Goal: Task Accomplishment & Management: Manage account settings

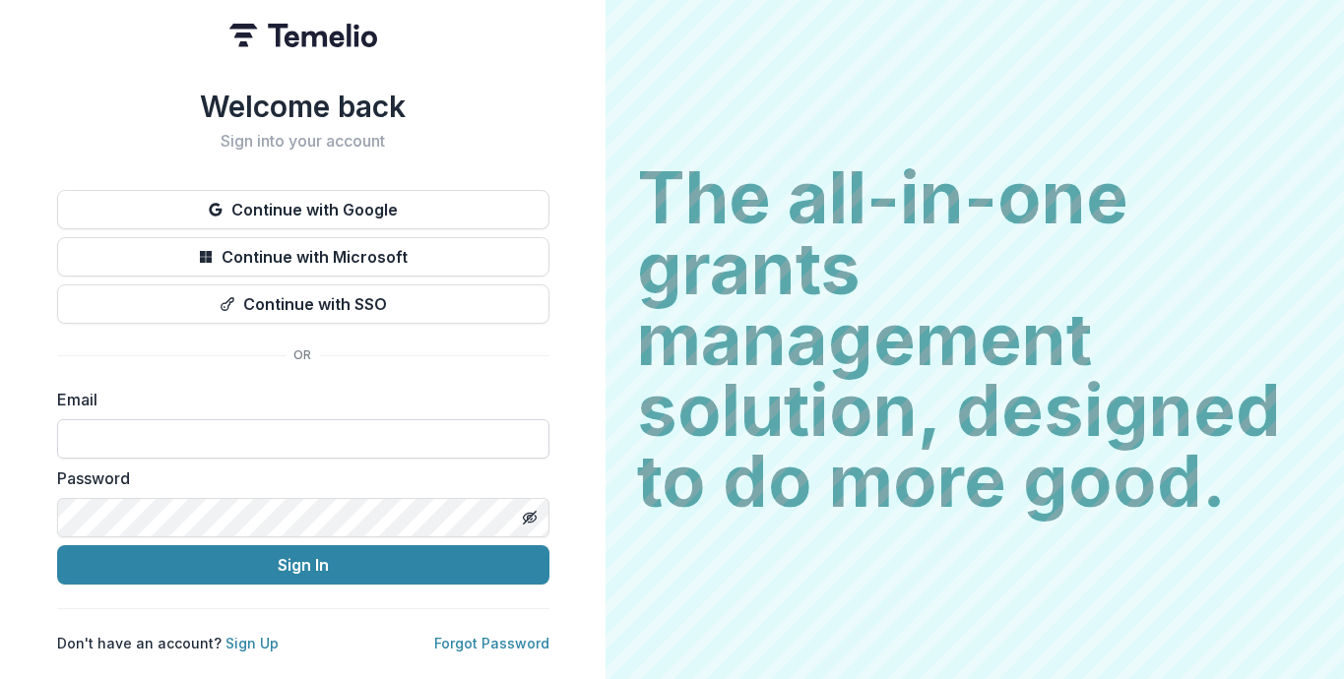
click at [266, 438] on input at bounding box center [303, 438] width 492 height 39
type input "**********"
click at [57, 546] on button "Sign In" at bounding box center [303, 565] width 492 height 39
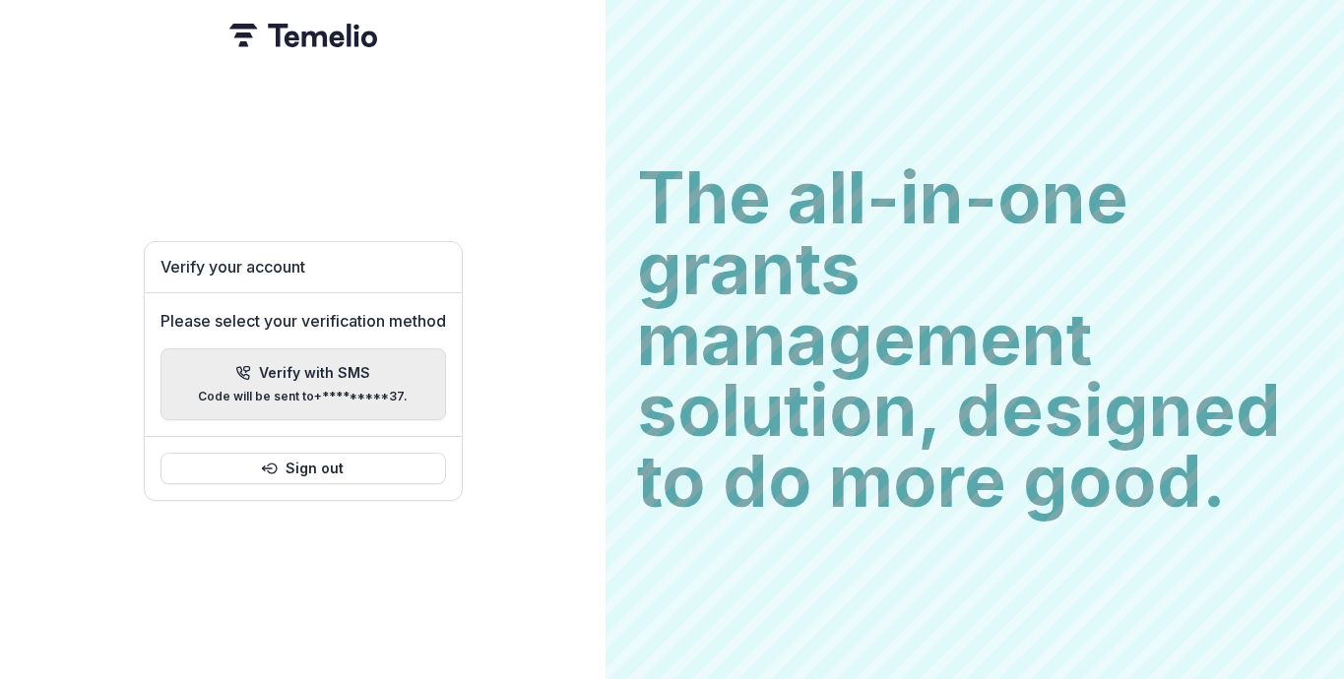
click at [298, 374] on div "Verify with SMS Code will be sent to +*********37 ." at bounding box center [303, 384] width 210 height 38
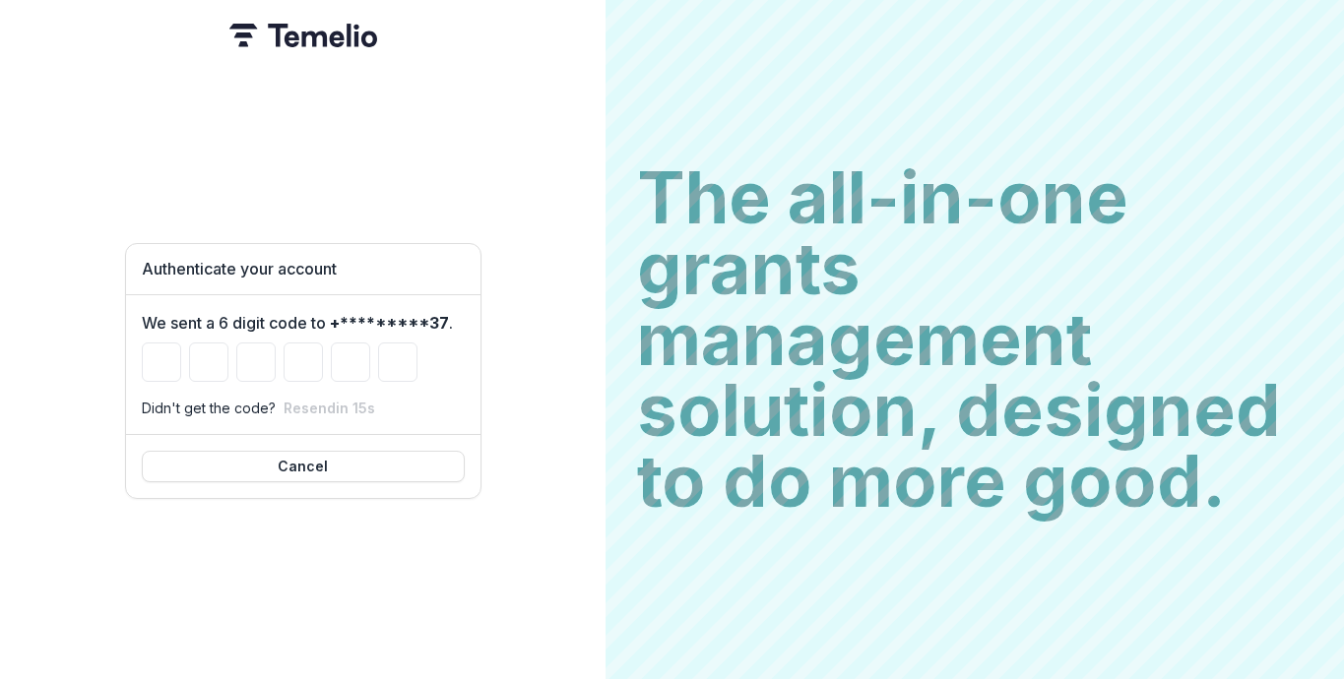
type input "*"
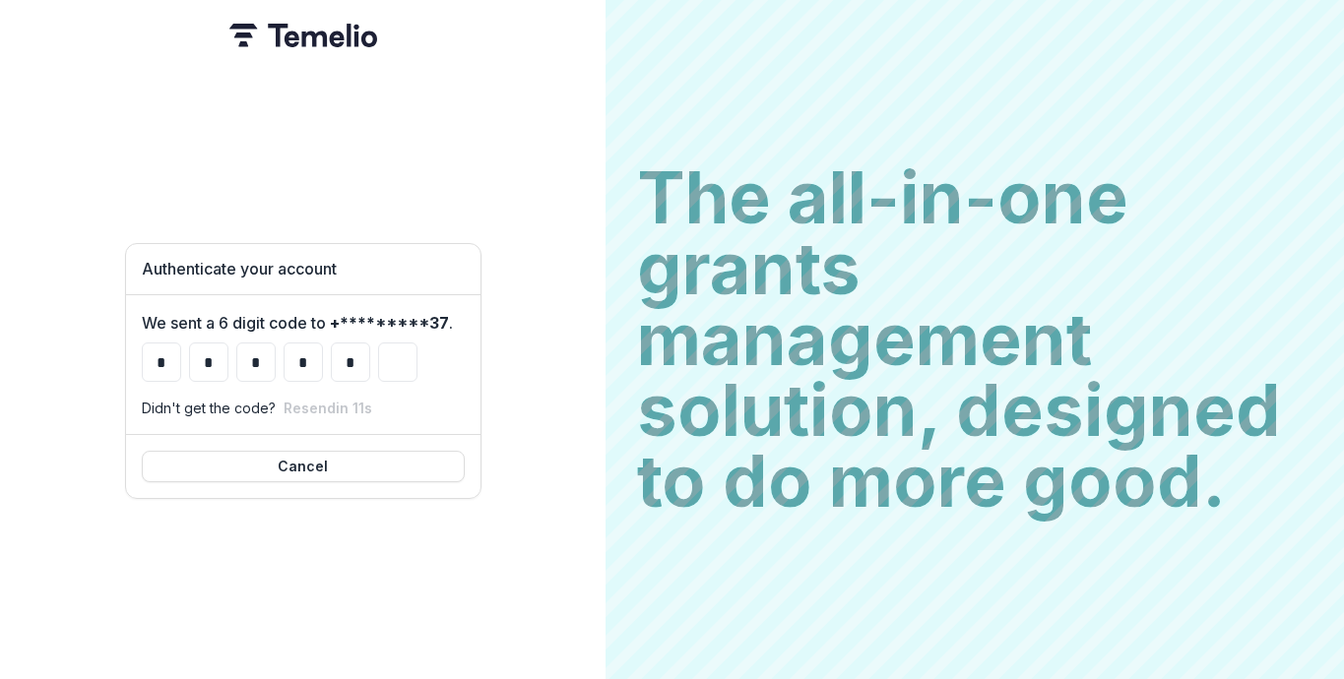
type input "*"
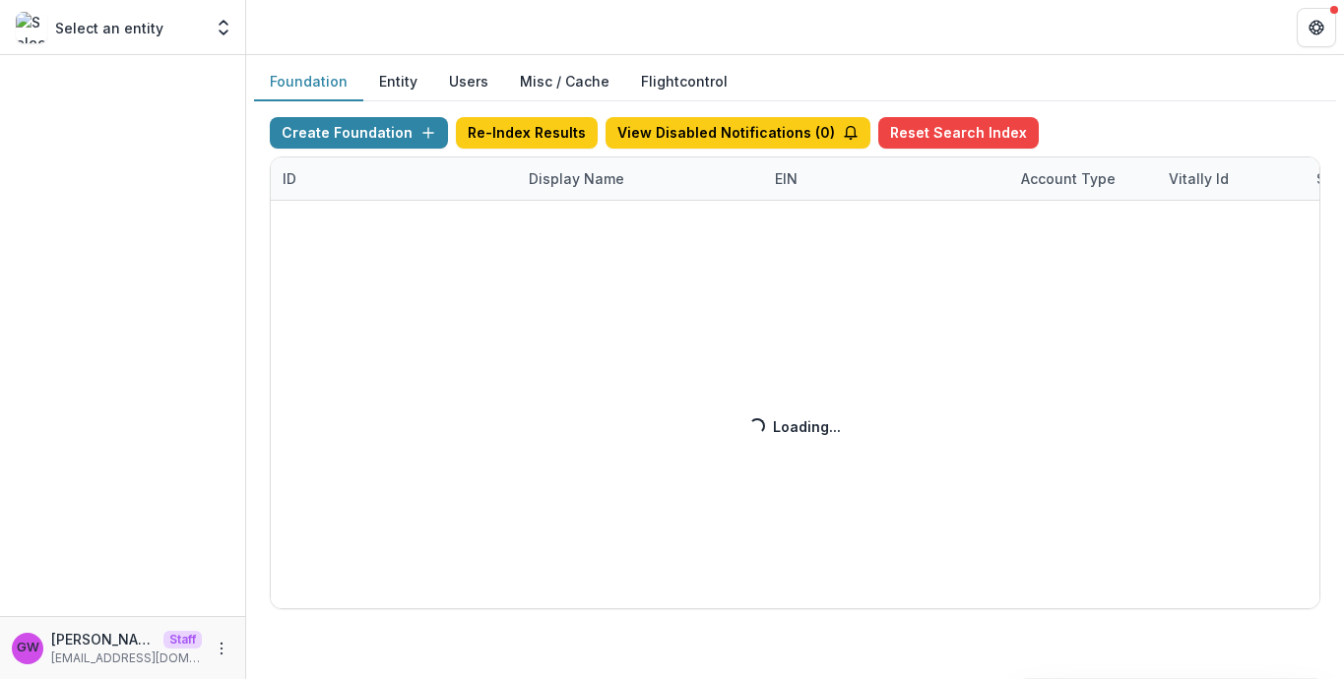
click at [574, 180] on div "Create Foundation Re-Index Results View Disabled Notifications ( 0 ) Reset Sear…" at bounding box center [795, 363] width 1051 height 492
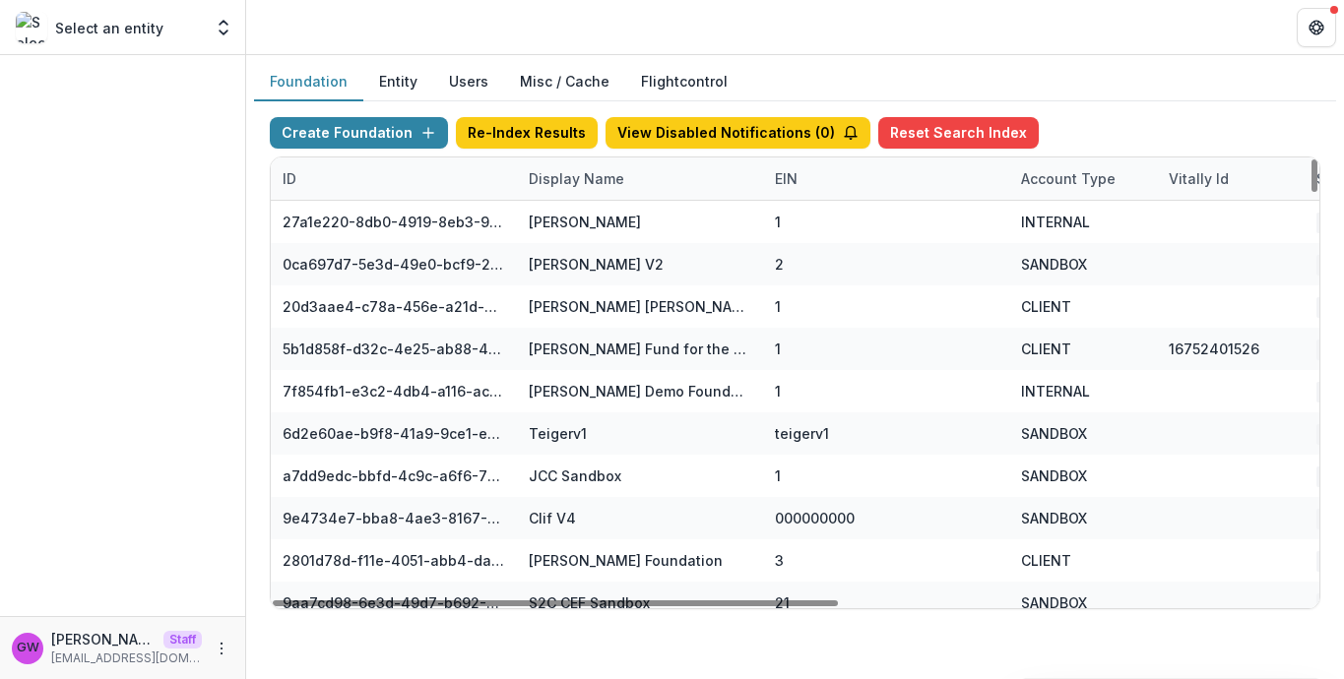
click at [588, 183] on div "Display Name" at bounding box center [576, 178] width 119 height 21
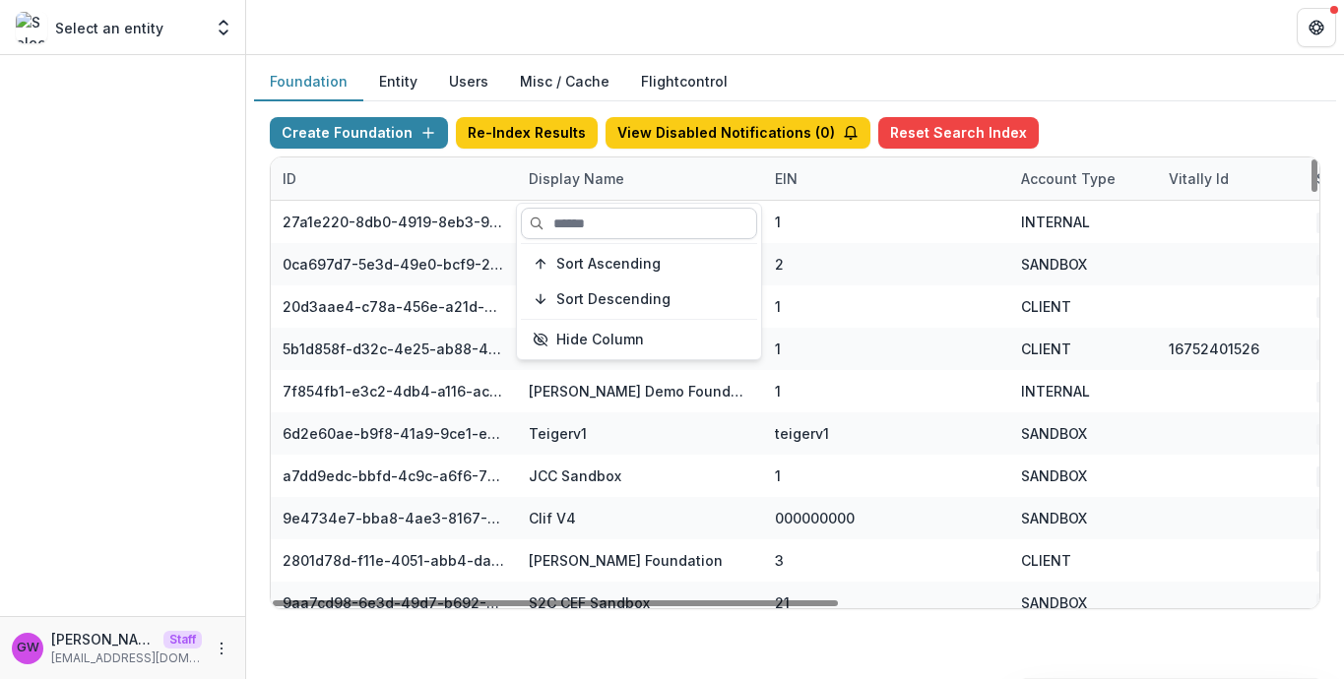
click at [582, 225] on input at bounding box center [639, 224] width 236 height 32
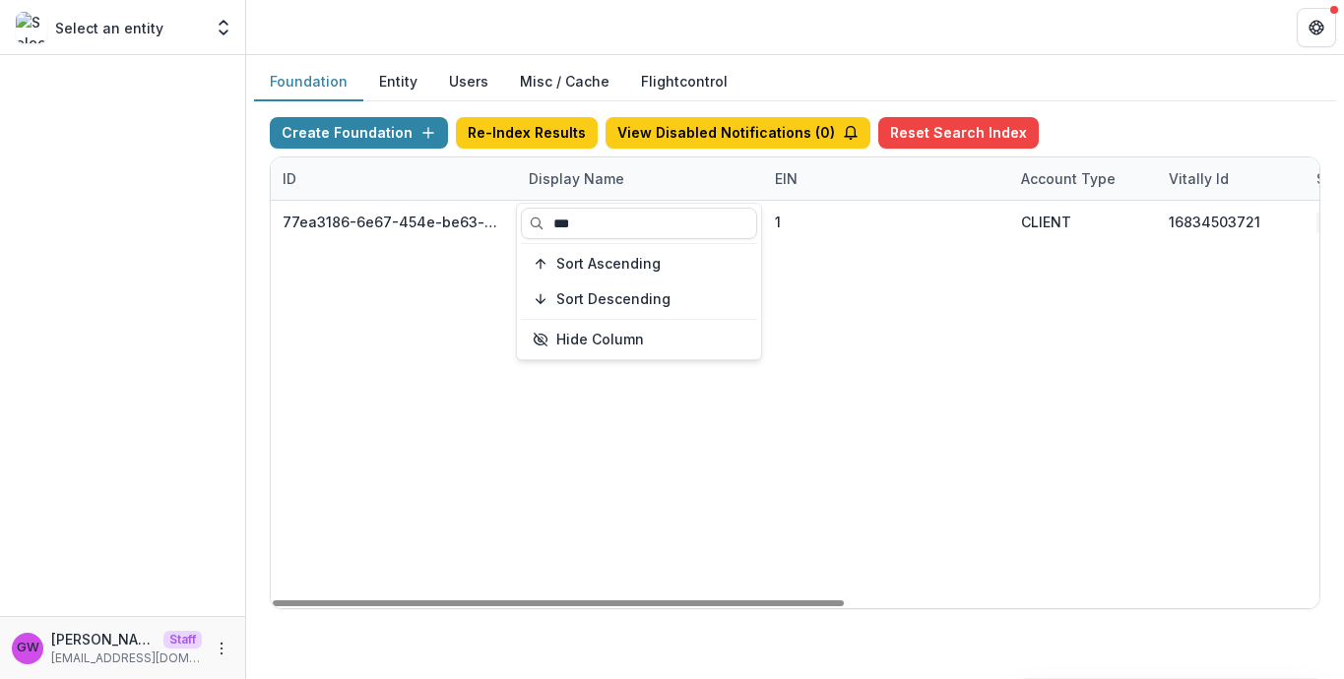
type input "***"
click at [1127, 108] on div "Create Foundation Re-Index Results View Disabled Notifications ( 0 ) Reset Sear…" at bounding box center [795, 363] width 1082 height 524
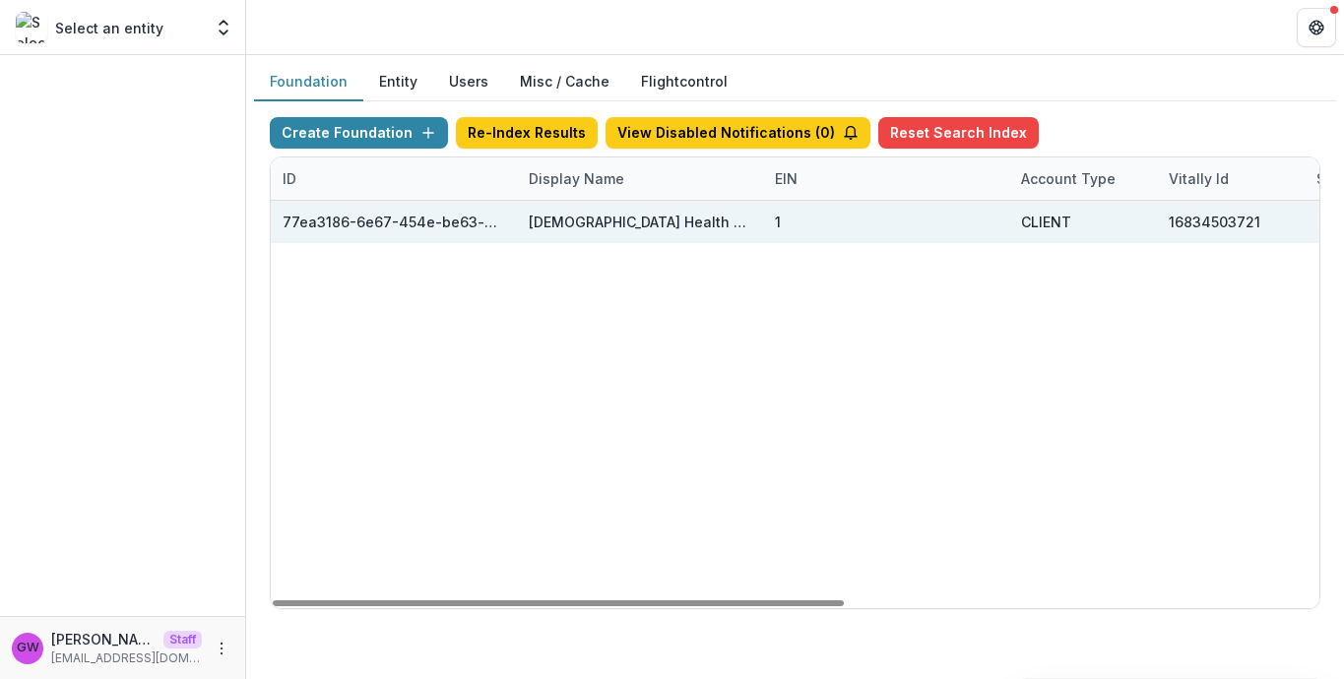
scroll to position [0, 871]
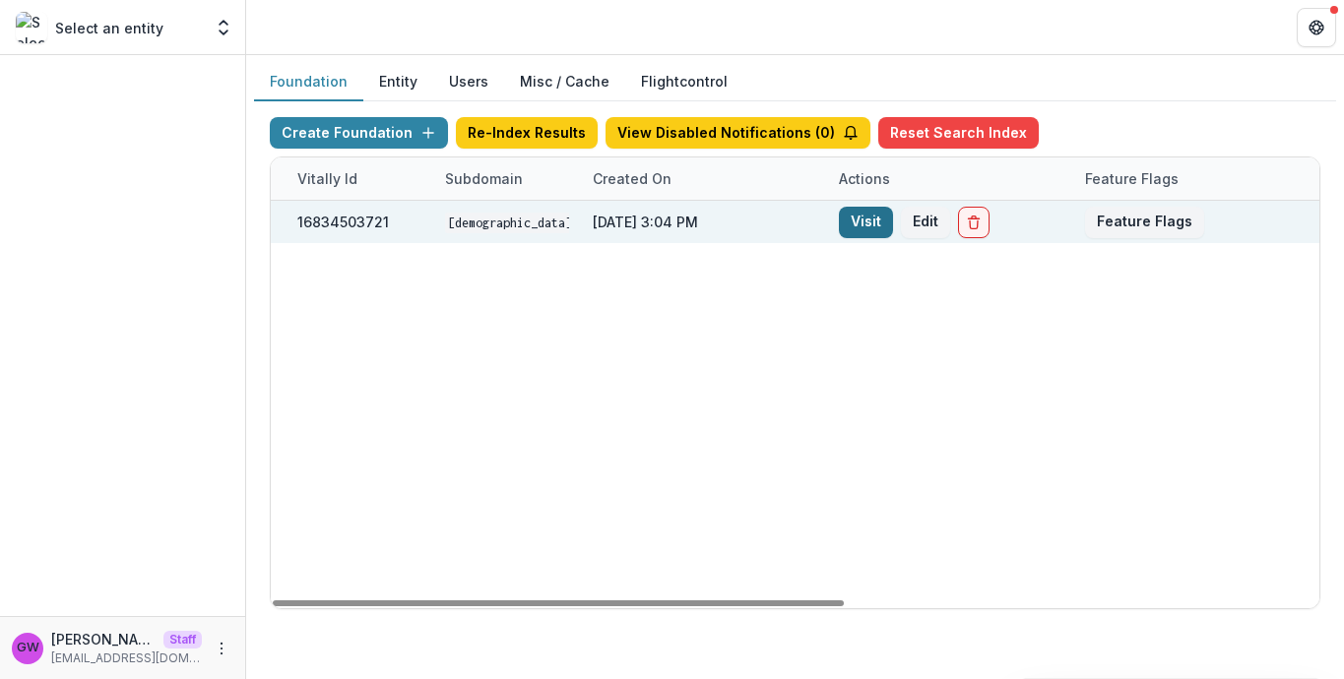
click at [859, 230] on link "Visit" at bounding box center [866, 223] width 54 height 32
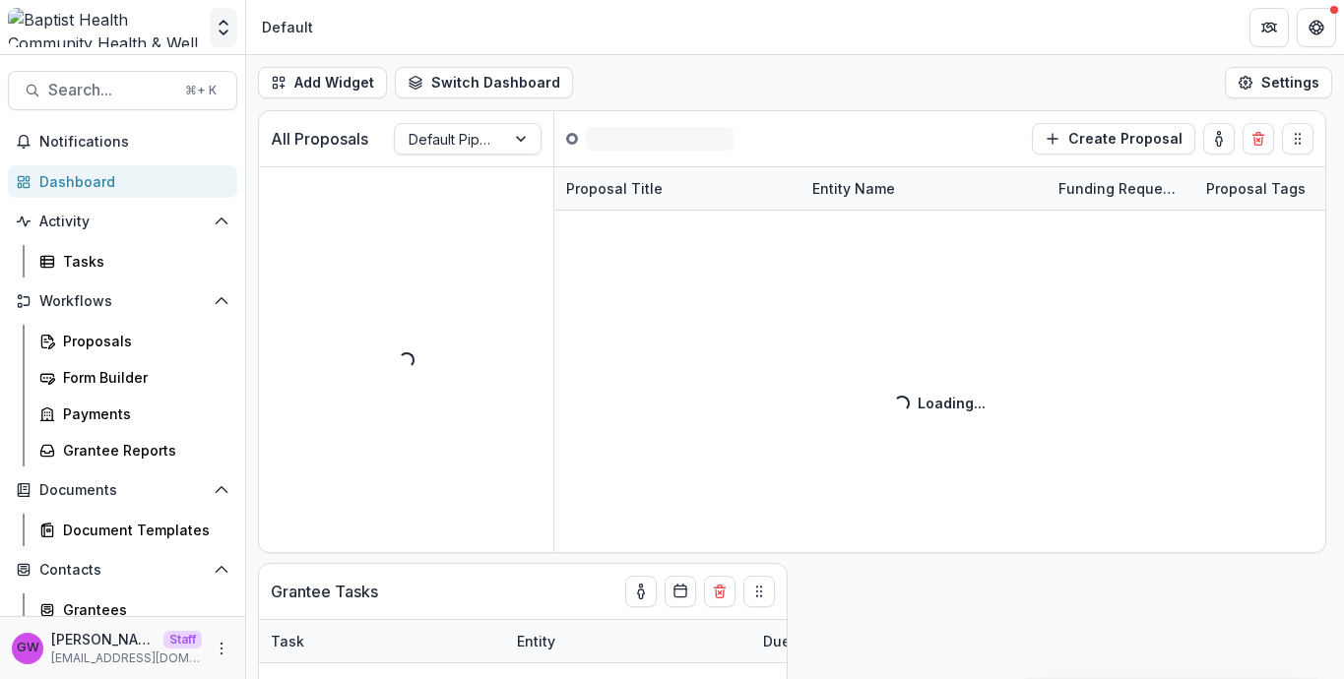
click at [215, 24] on icon "Open entity switcher" at bounding box center [224, 28] width 20 height 20
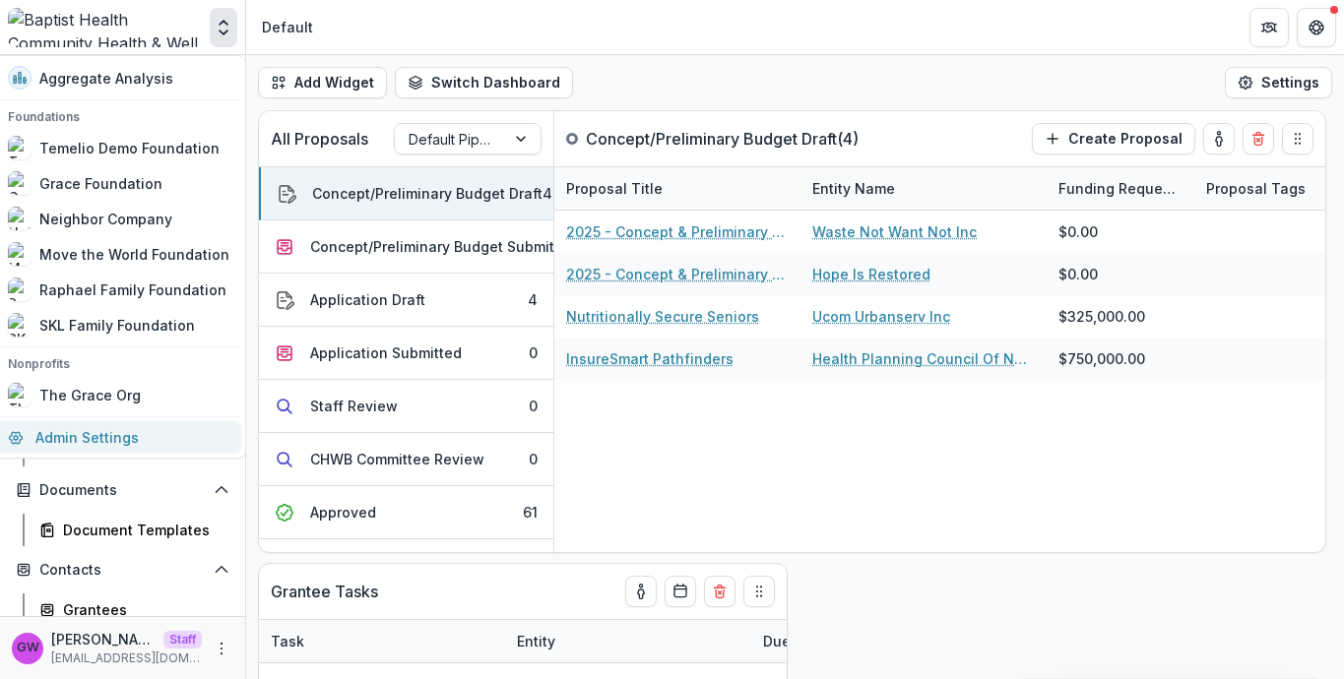
click at [119, 434] on link "Admin Settings" at bounding box center [118, 437] width 245 height 32
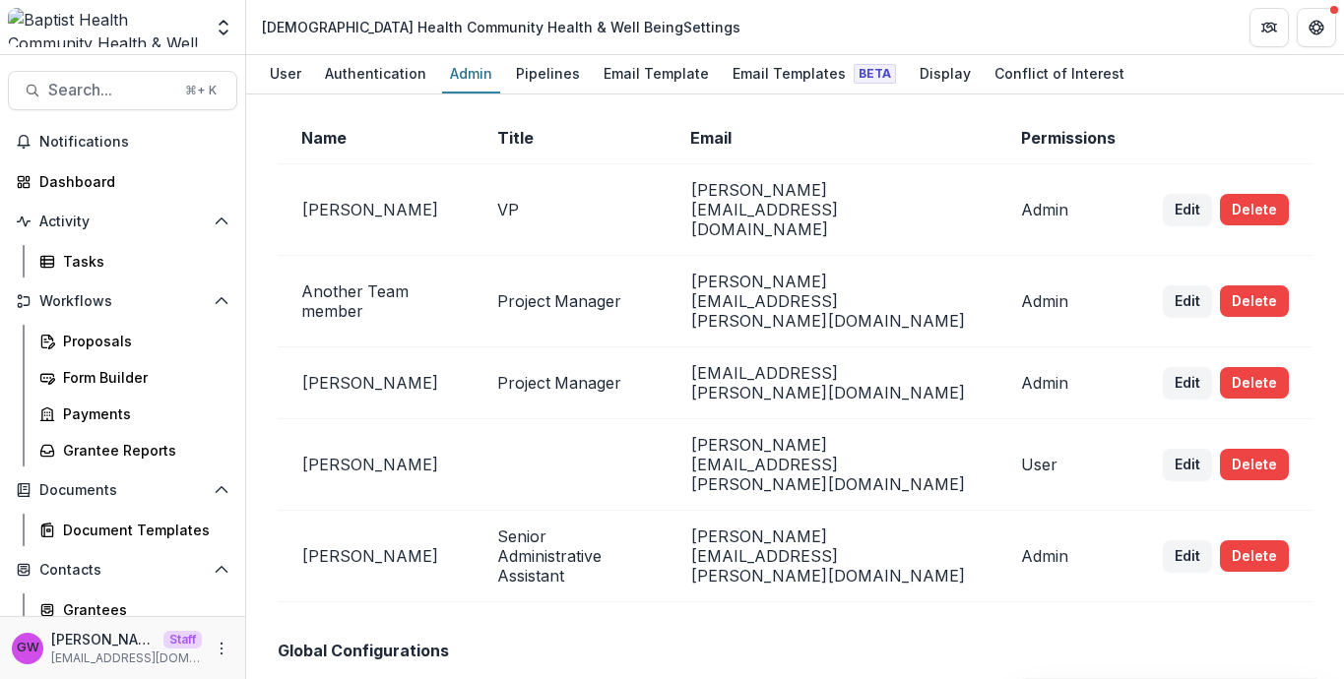
scroll to position [39, 0]
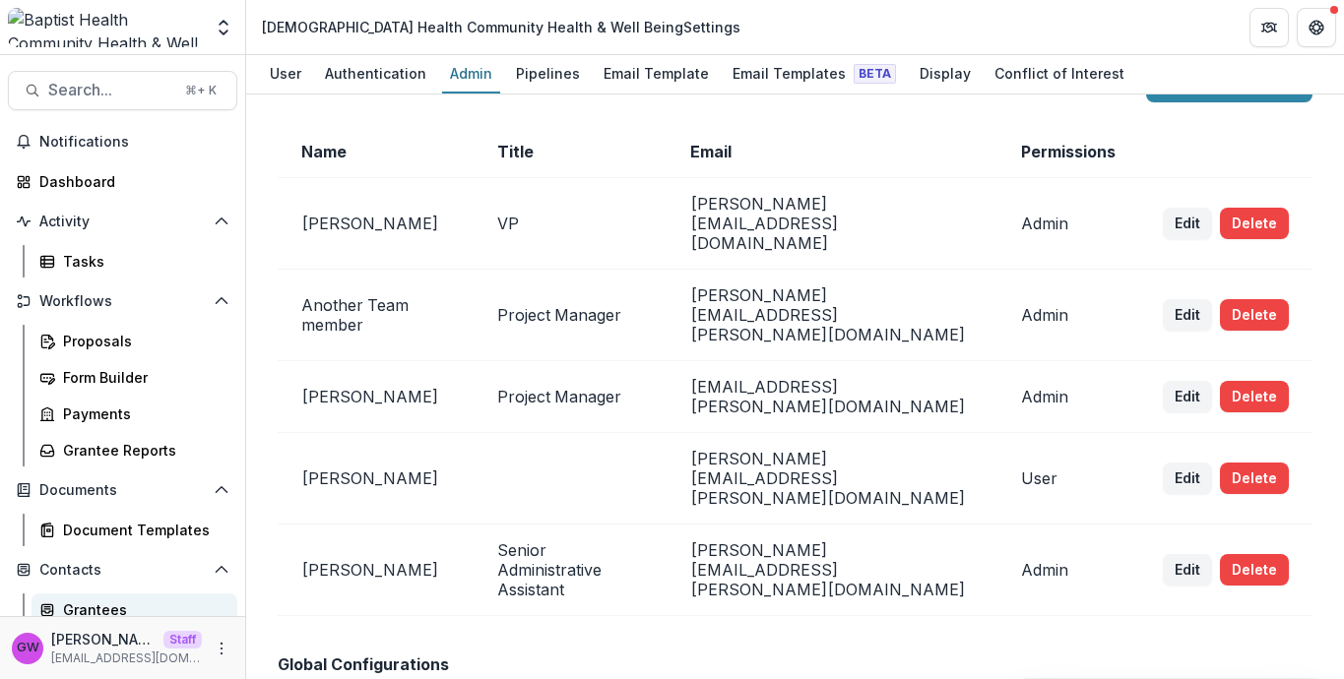
click at [69, 601] on div "Grantees" at bounding box center [142, 610] width 159 height 21
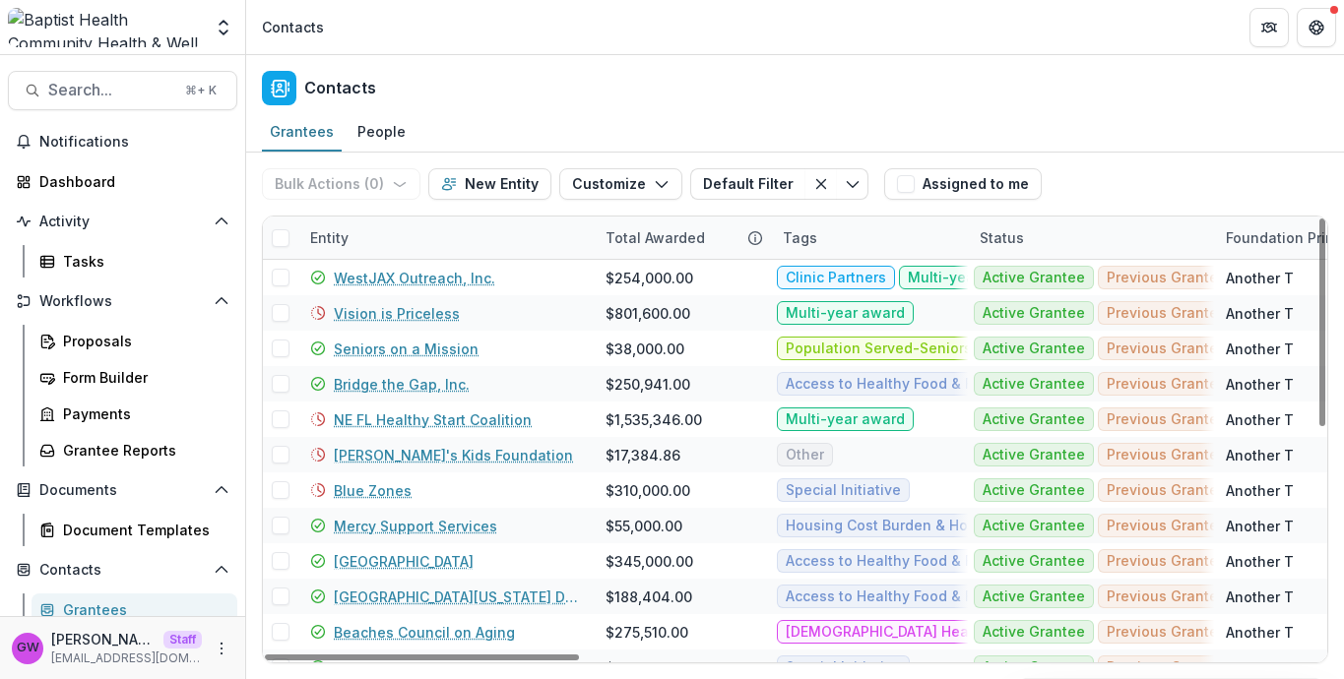
click at [371, 242] on div "Entity" at bounding box center [445, 238] width 295 height 42
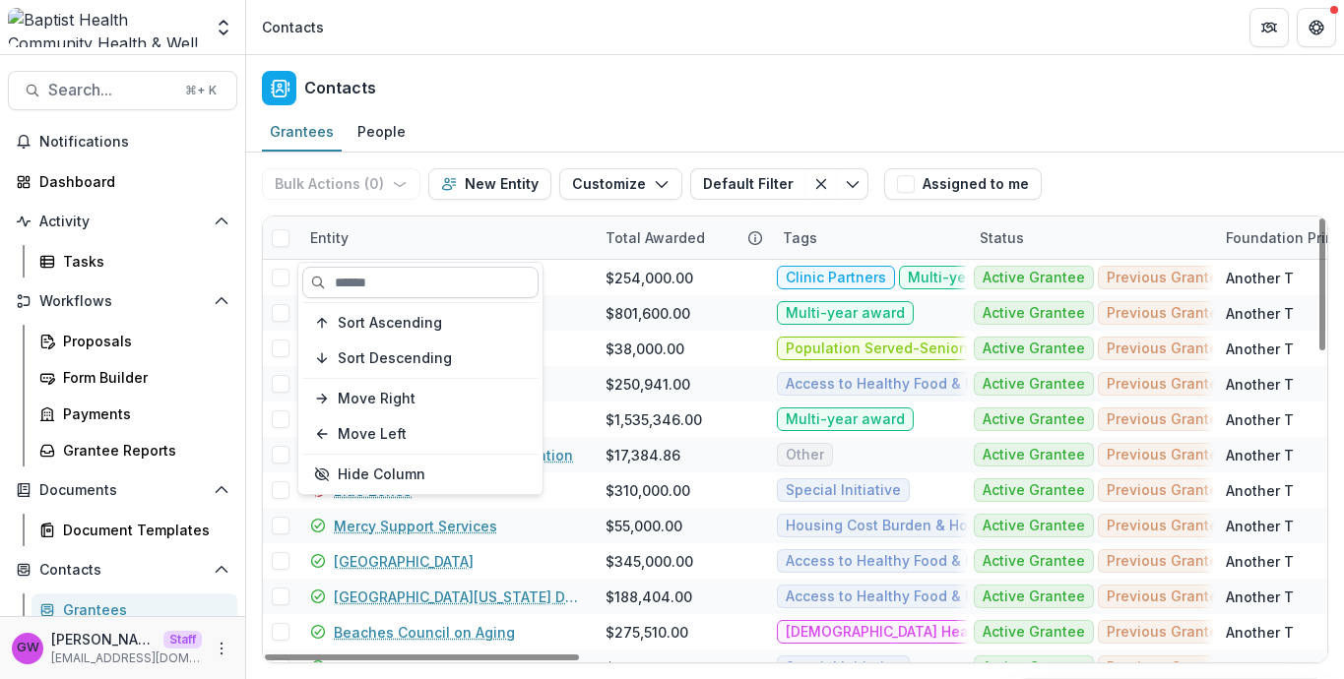
click at [374, 286] on input at bounding box center [420, 283] width 236 height 32
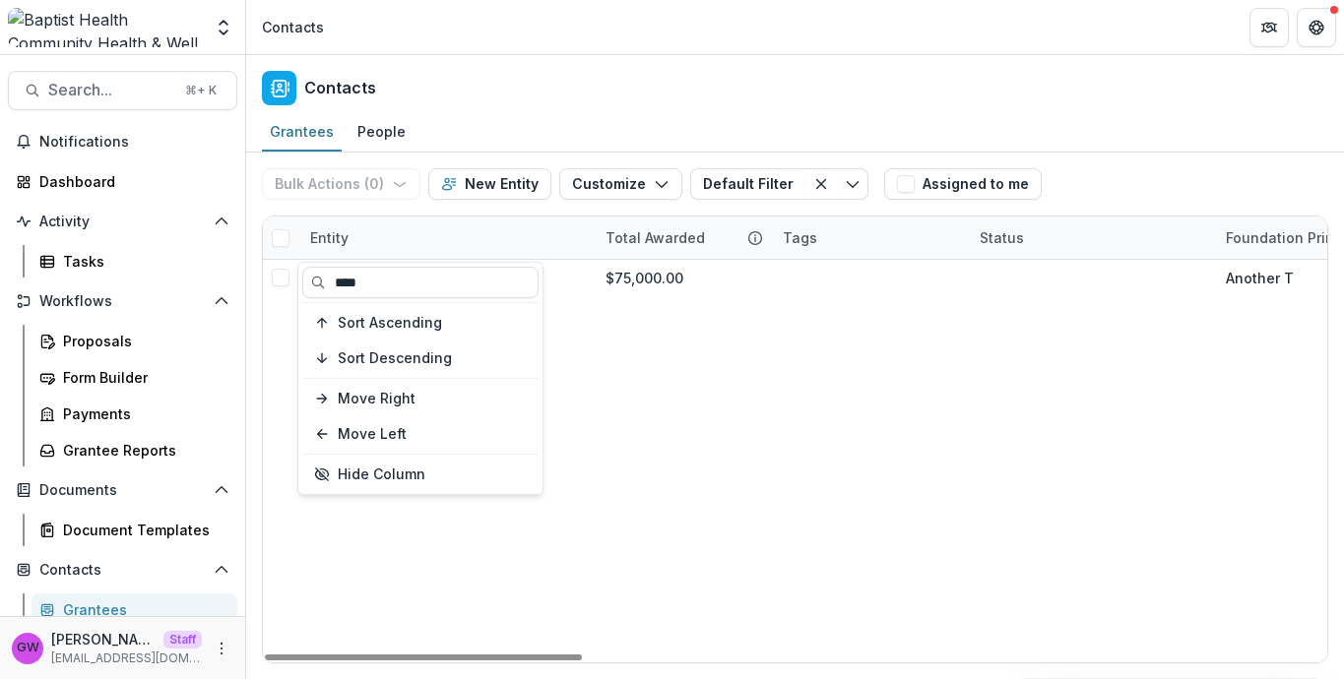
type input "****"
click at [1114, 201] on div "Bulk Actions ( 0 ) Send Email Create Proposals Create Tasks New Entity Customiz…" at bounding box center [795, 184] width 1066 height 63
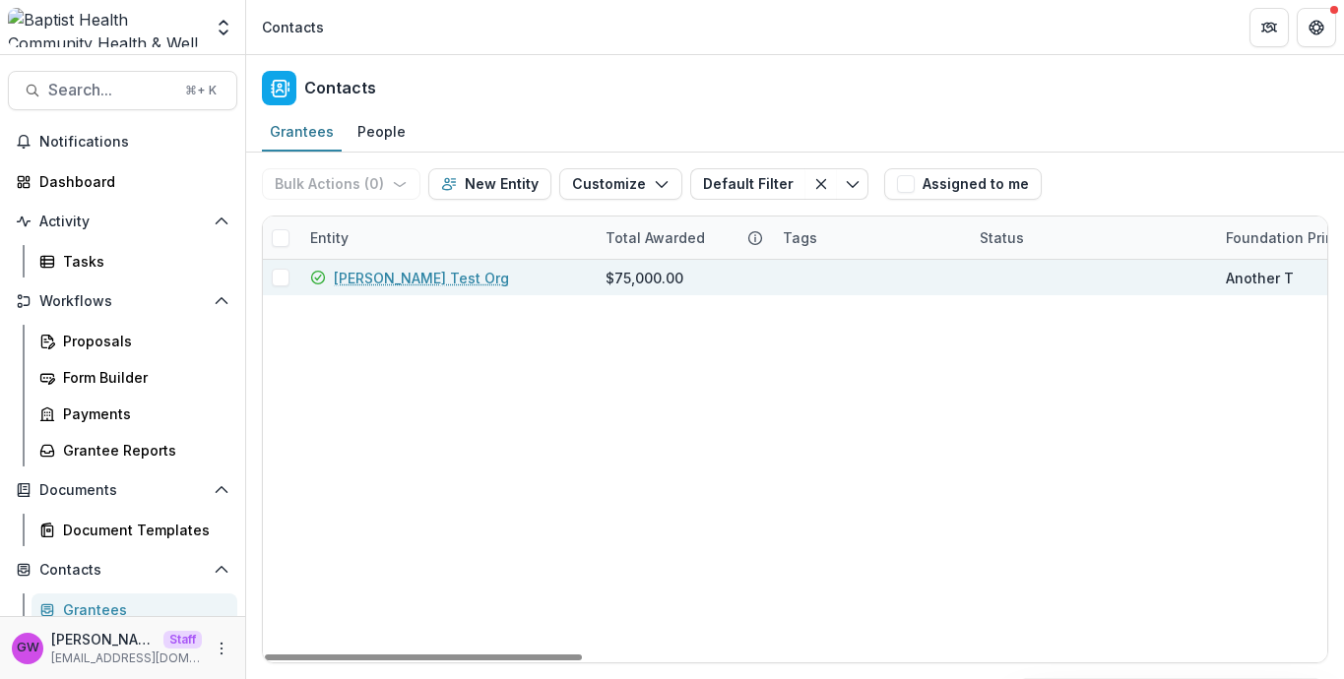
click at [388, 280] on link "Jennifer Test Org" at bounding box center [421, 278] width 175 height 21
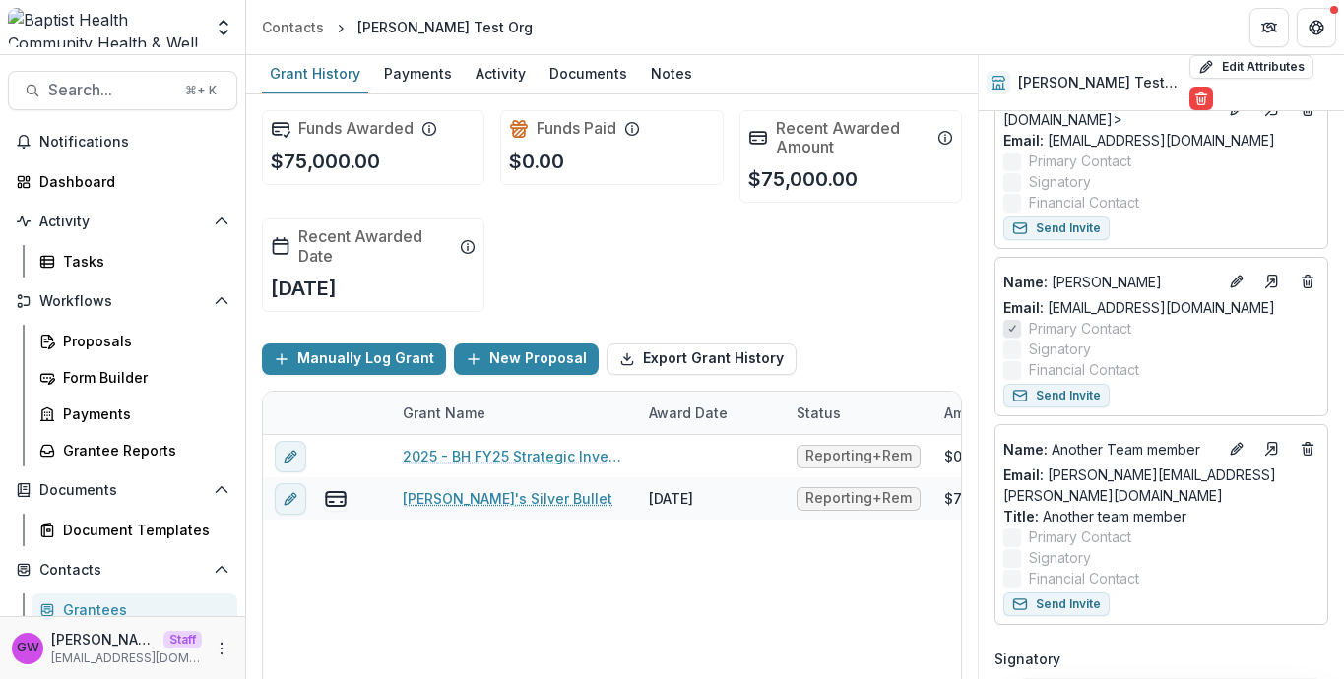
scroll to position [250, 0]
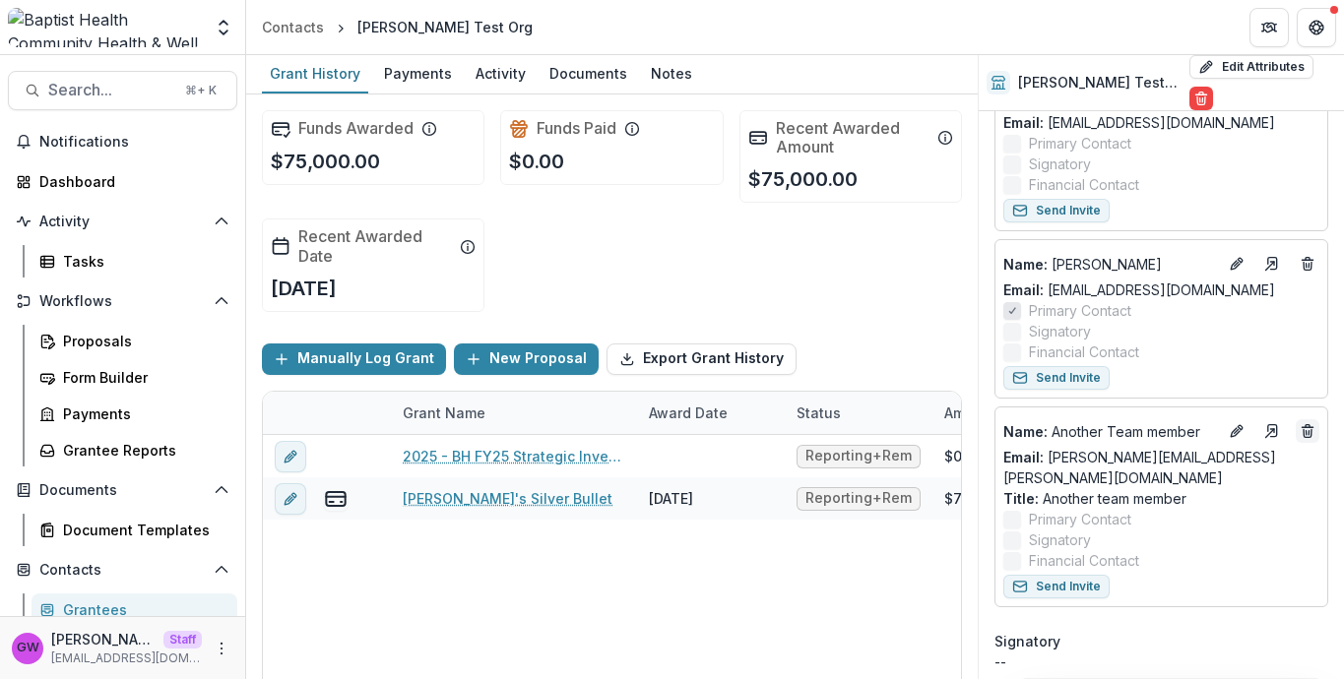
click at [1313, 419] on button "Deletes" at bounding box center [1308, 431] width 24 height 24
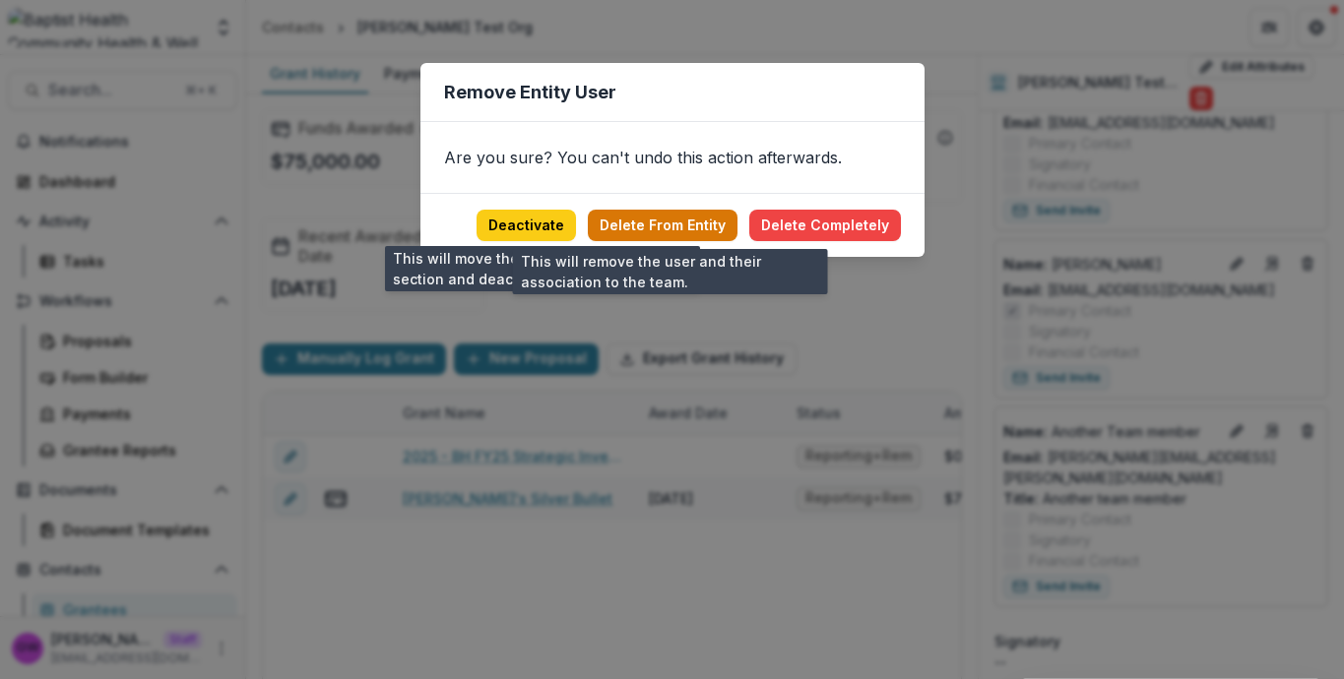
click at [705, 225] on button "Delete From Entity" at bounding box center [663, 226] width 150 height 32
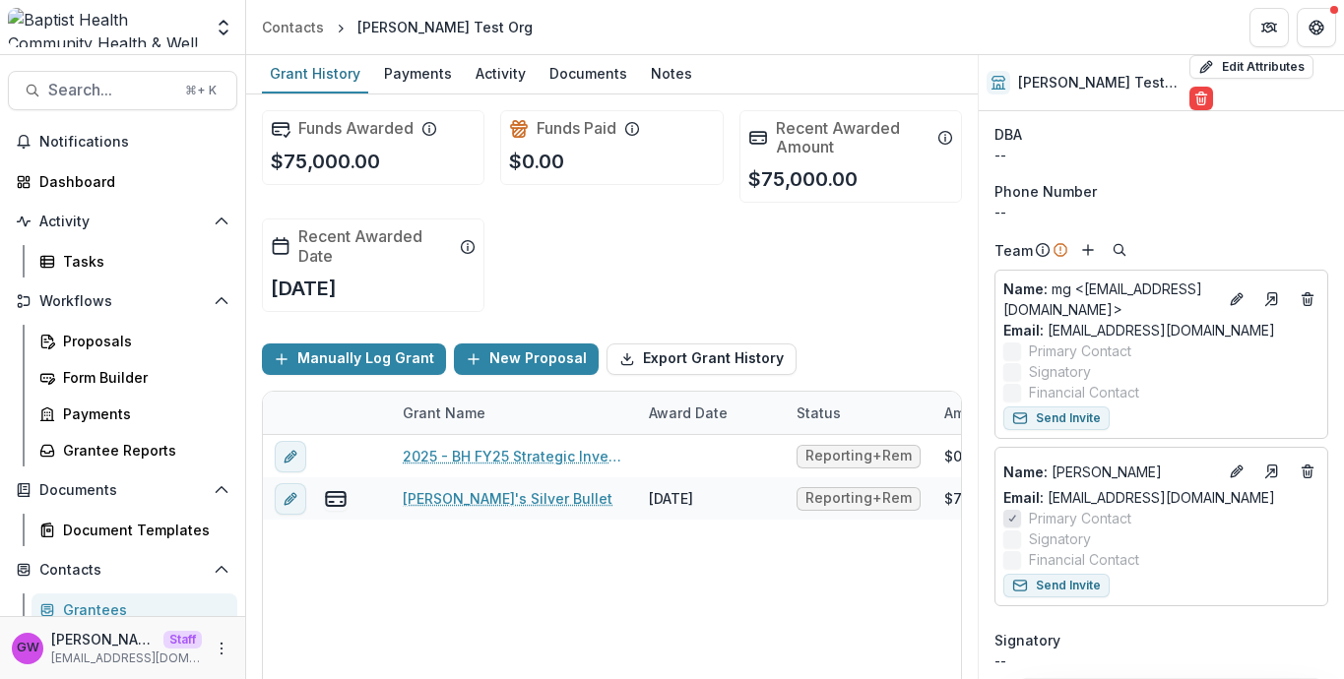
scroll to position [0, 0]
